Goal: Find specific page/section: Find specific page/section

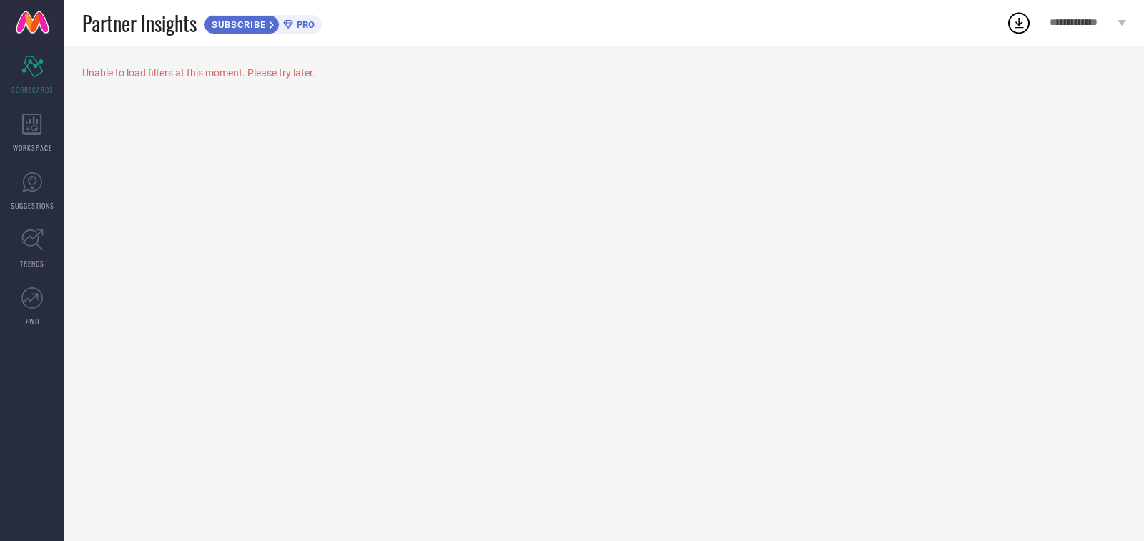
click at [1067, 84] on div "Unable to load filters at this moment. Please try later." at bounding box center [603, 293] width 1079 height 495
click at [29, 135] on div "WORKSPACE" at bounding box center [32, 132] width 64 height 57
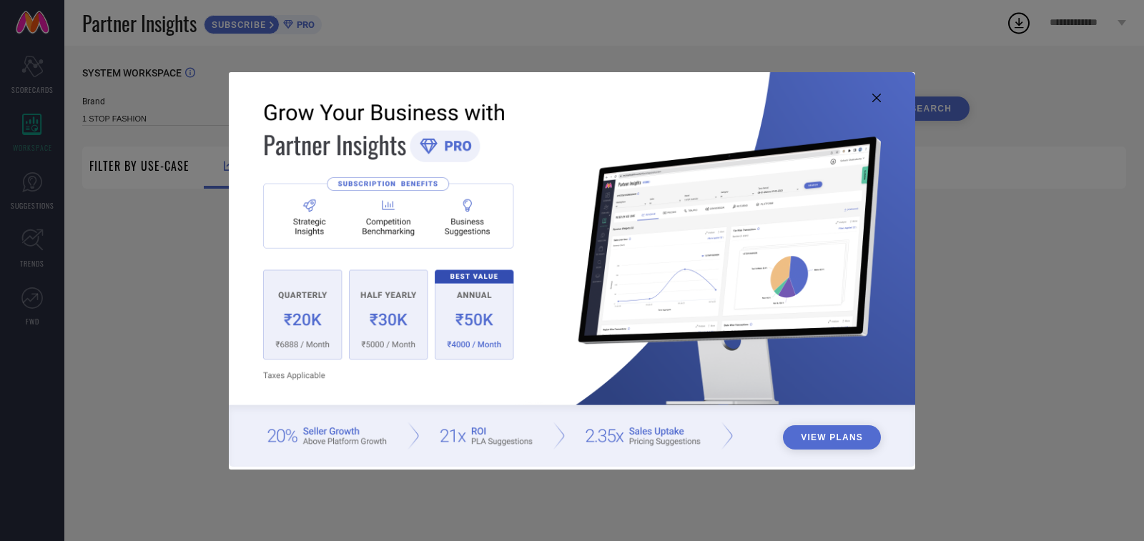
type input "1 STOP FASHION"
type input "All"
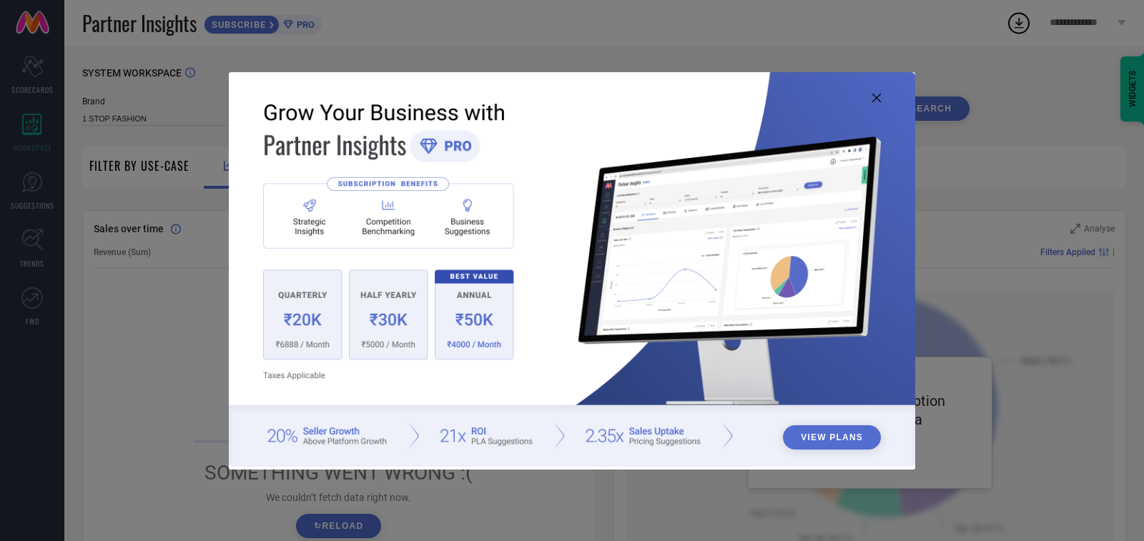
click at [877, 94] on icon at bounding box center [876, 98] width 9 height 9
